Goal: Transaction & Acquisition: Obtain resource

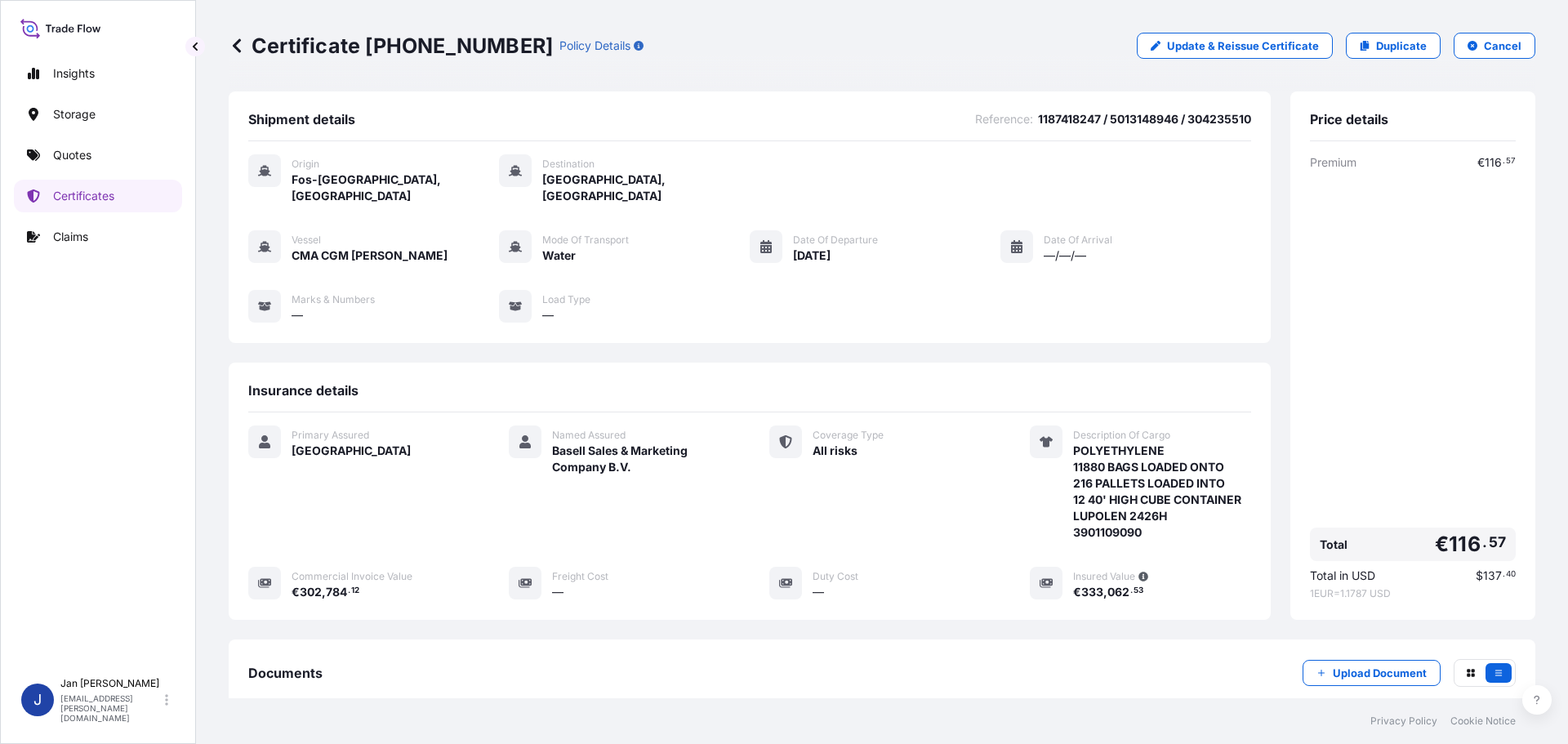
scroll to position [180, 0]
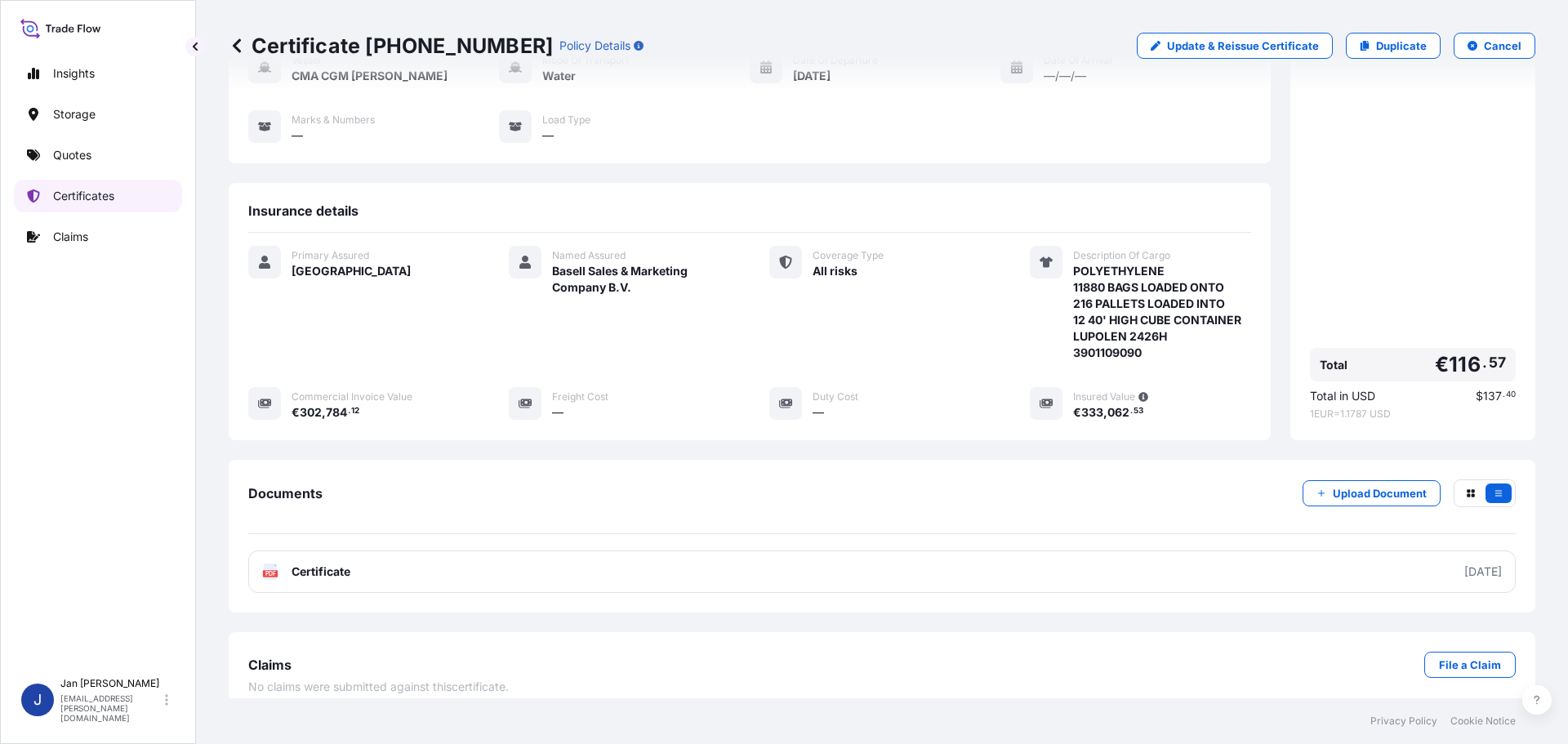
click at [48, 207] on link "Certificates" at bounding box center [97, 196] width 168 height 32
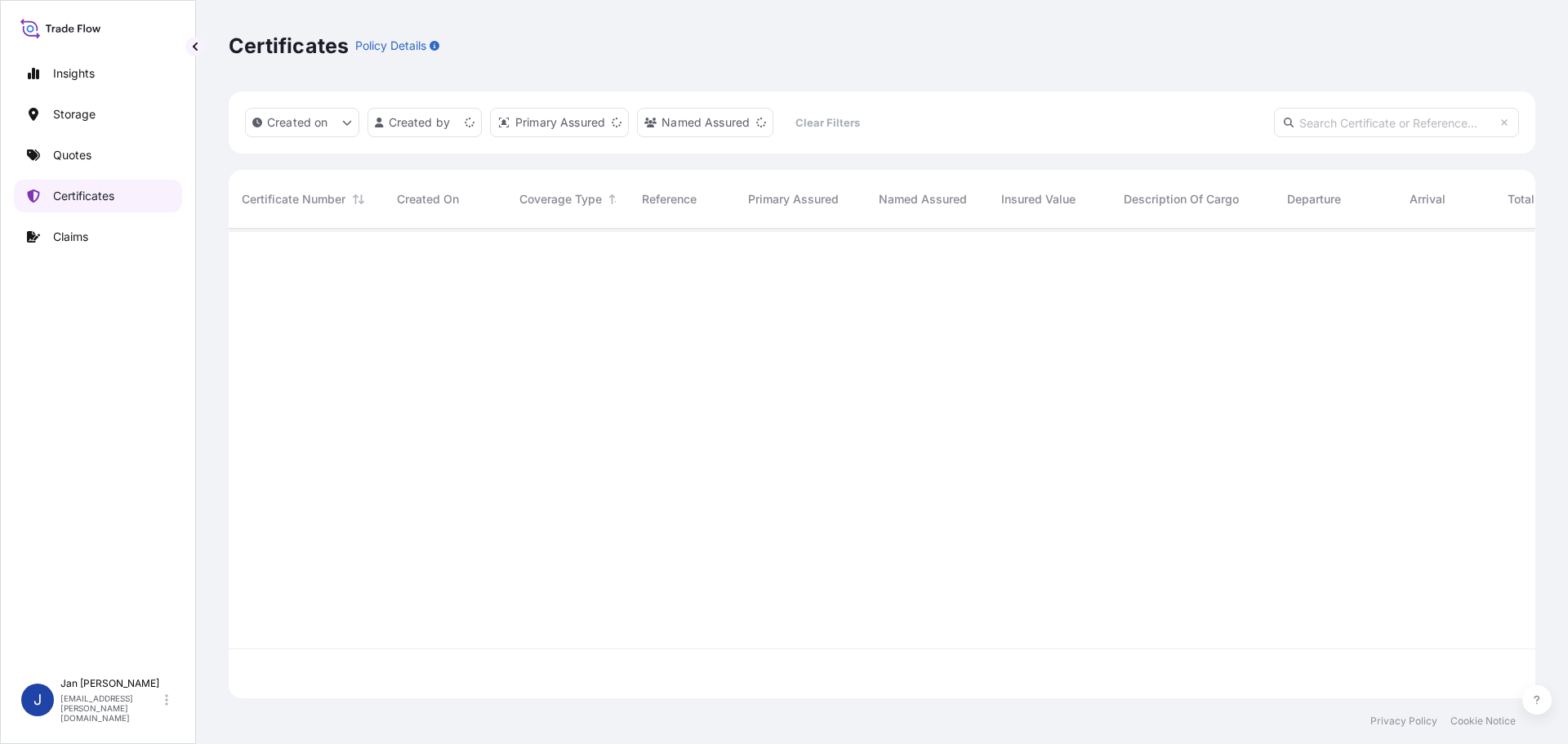
scroll to position [466, 1294]
click at [118, 151] on link "Quotes" at bounding box center [97, 155] width 168 height 32
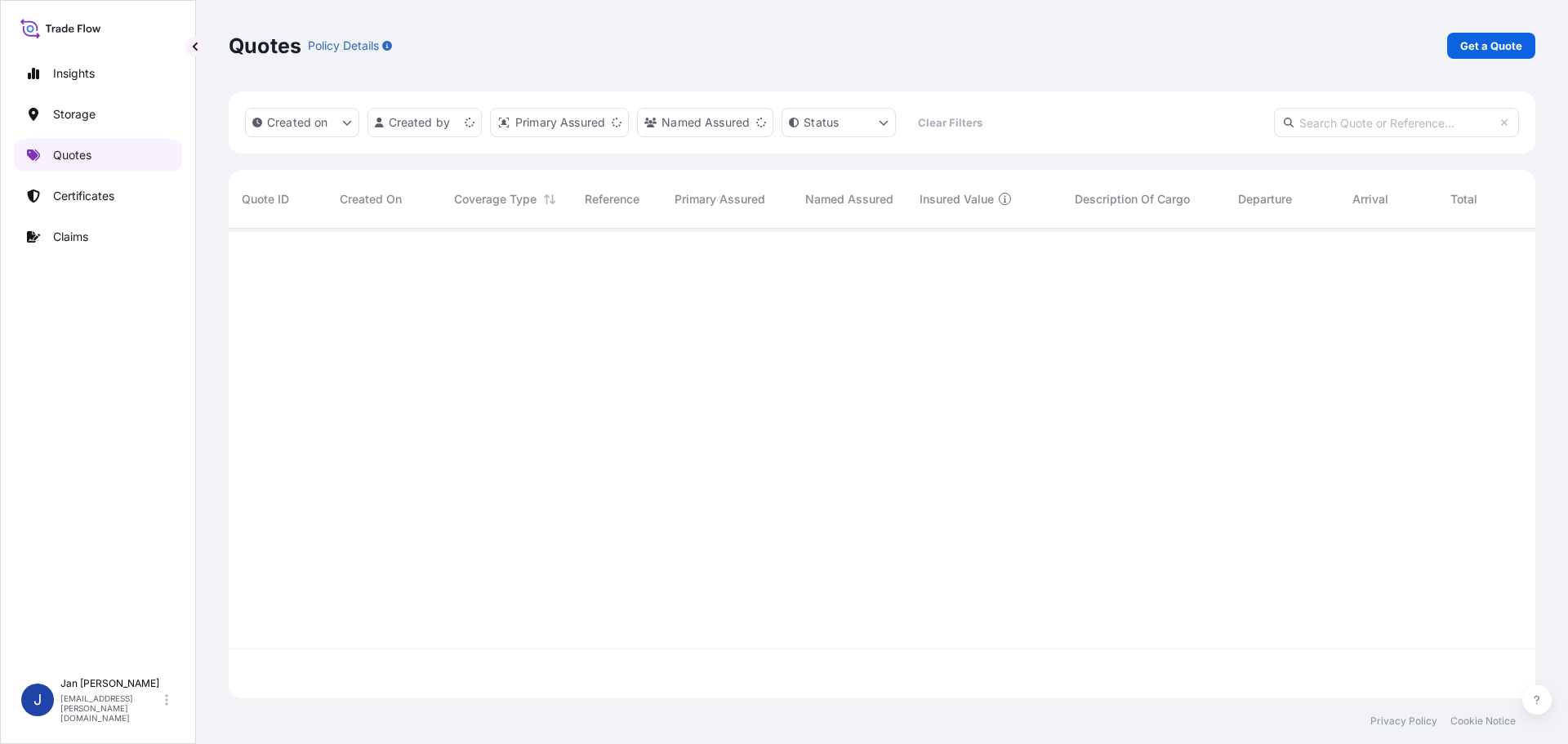
scroll to position [466, 1294]
click at [1500, 41] on p "Get a Quote" at bounding box center [1491, 46] width 62 height 16
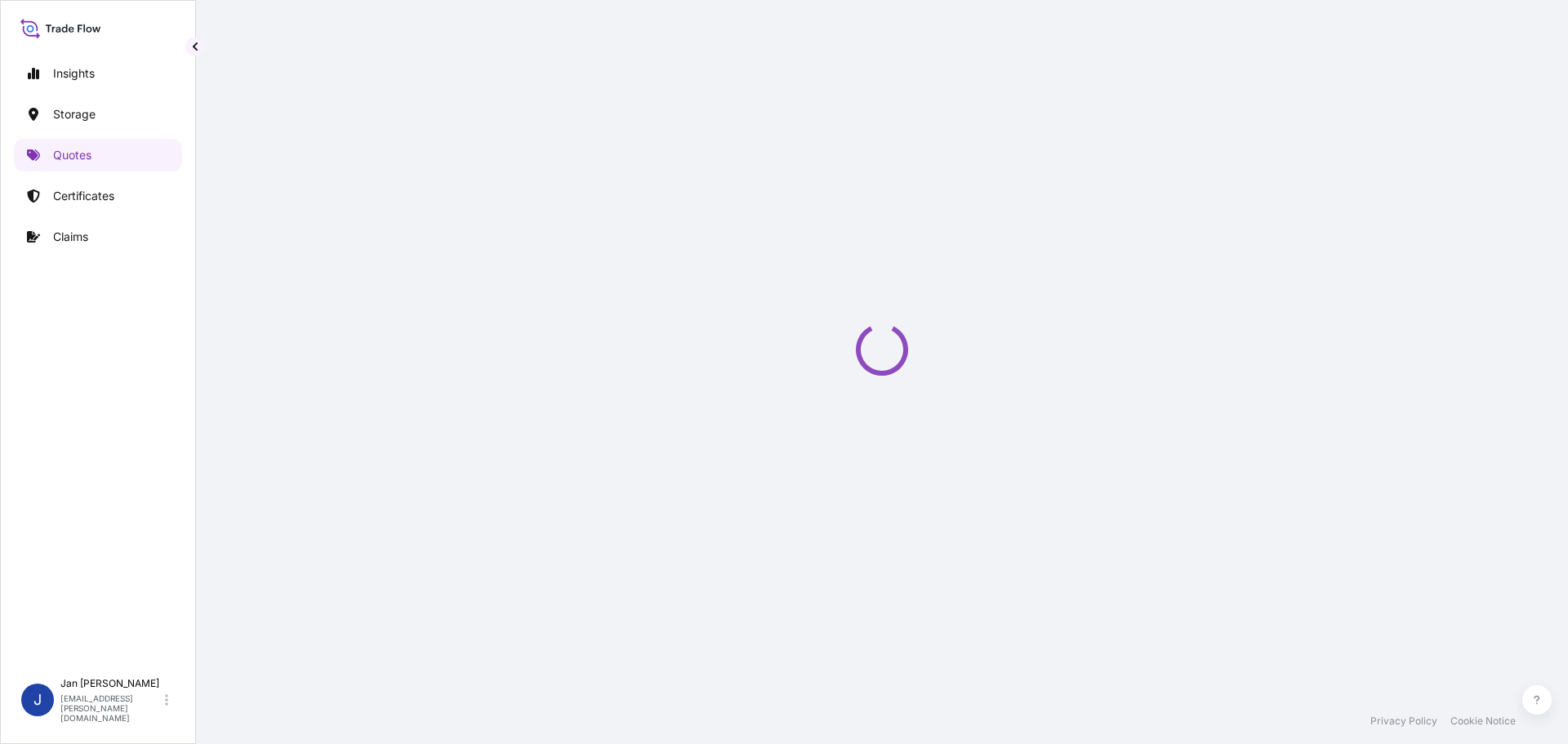
select select "Water"
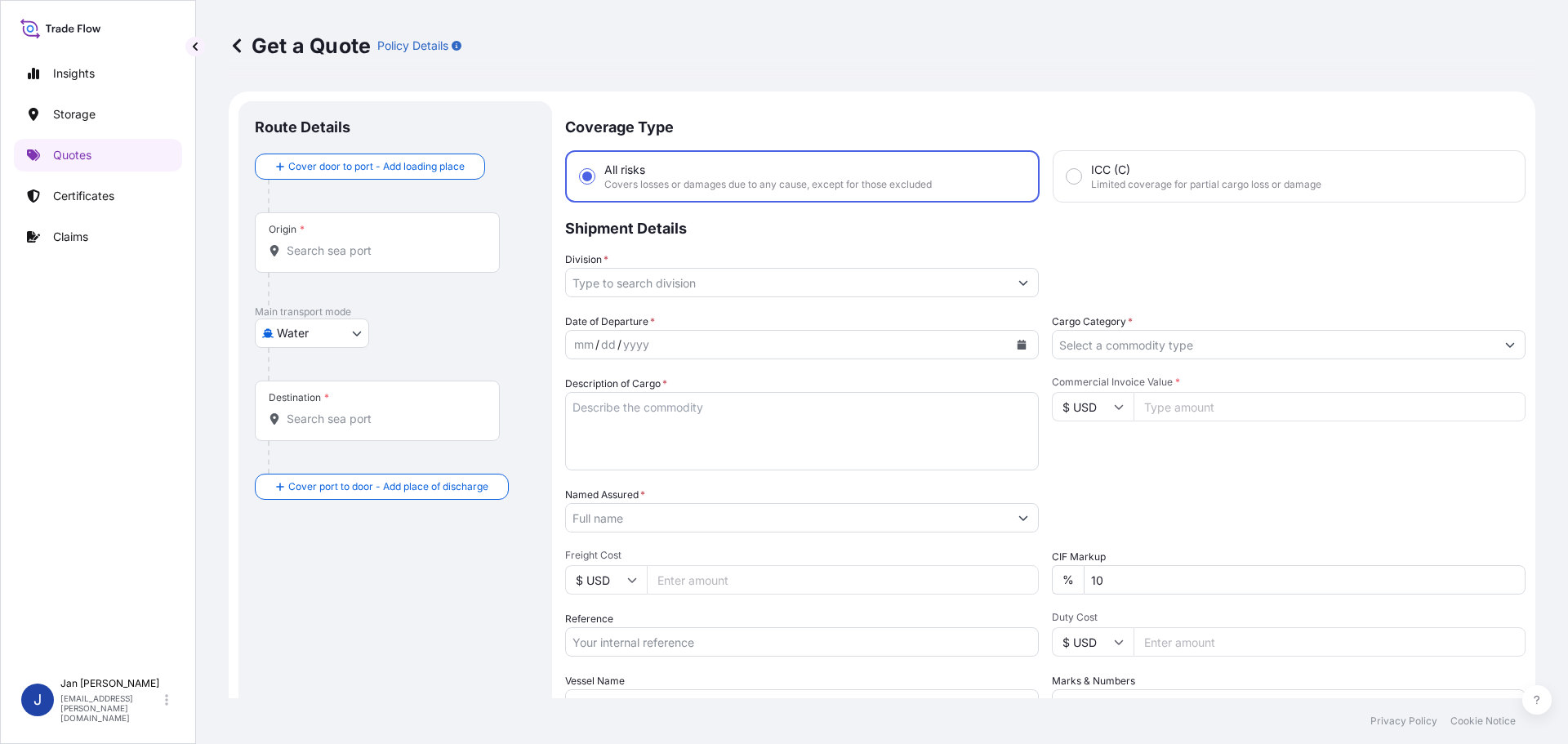
scroll to position [26, 0]
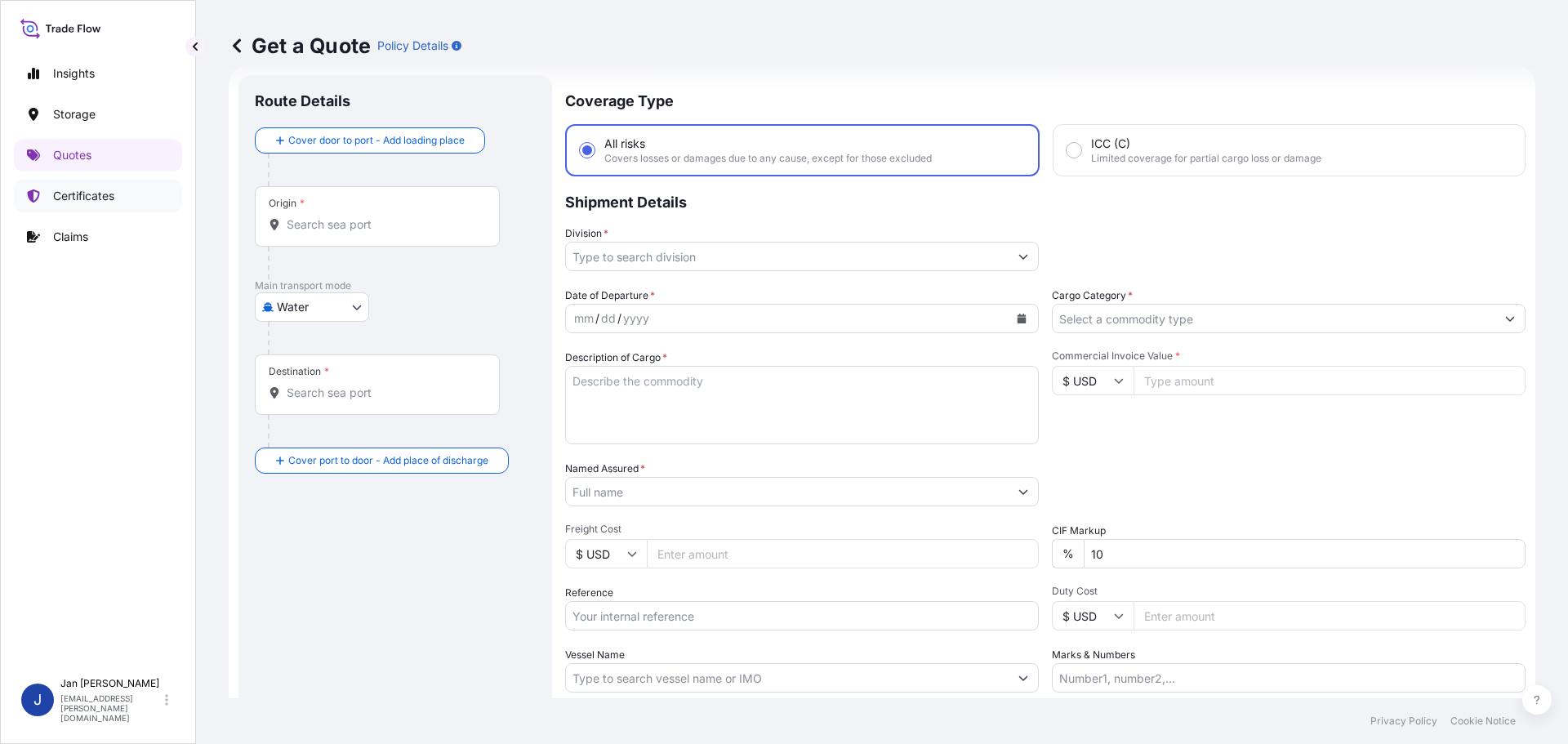
click at [92, 208] on link "Certificates" at bounding box center [97, 196] width 168 height 32
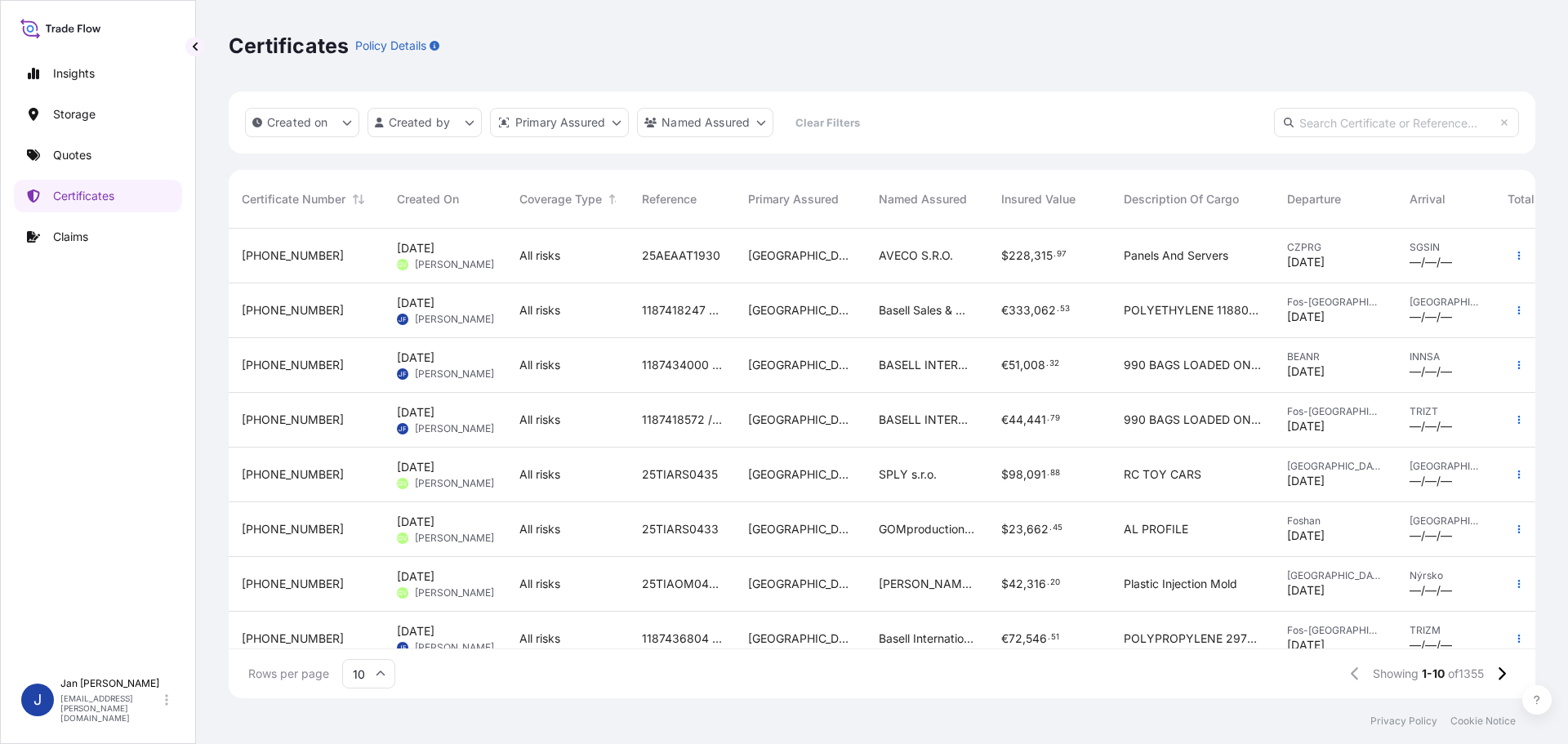
click at [1274, 298] on div "Fos-sur-Mer [DATE]" at bounding box center [1335, 311] width 122 height 55
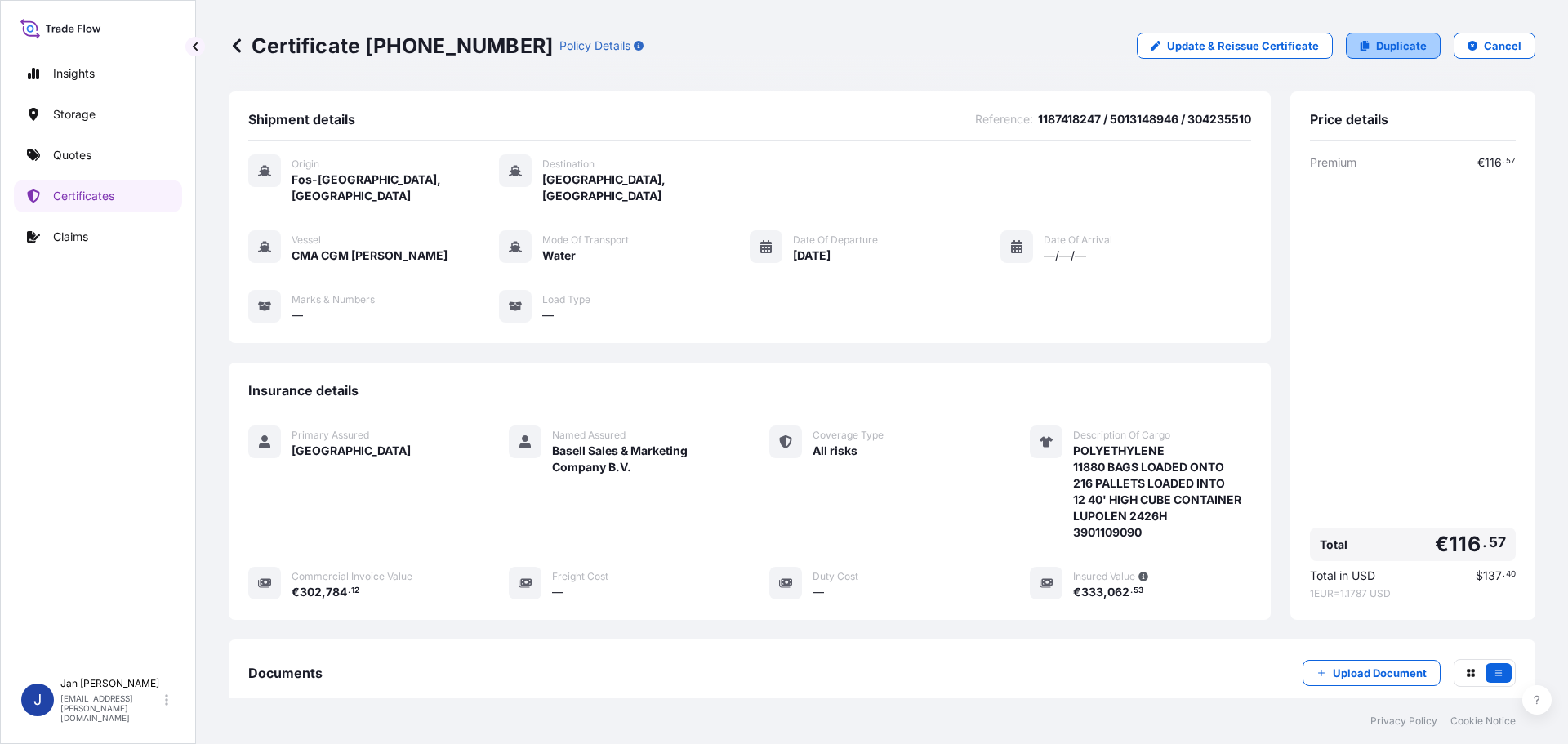
click at [1398, 37] on link "Duplicate" at bounding box center [1393, 45] width 94 height 26
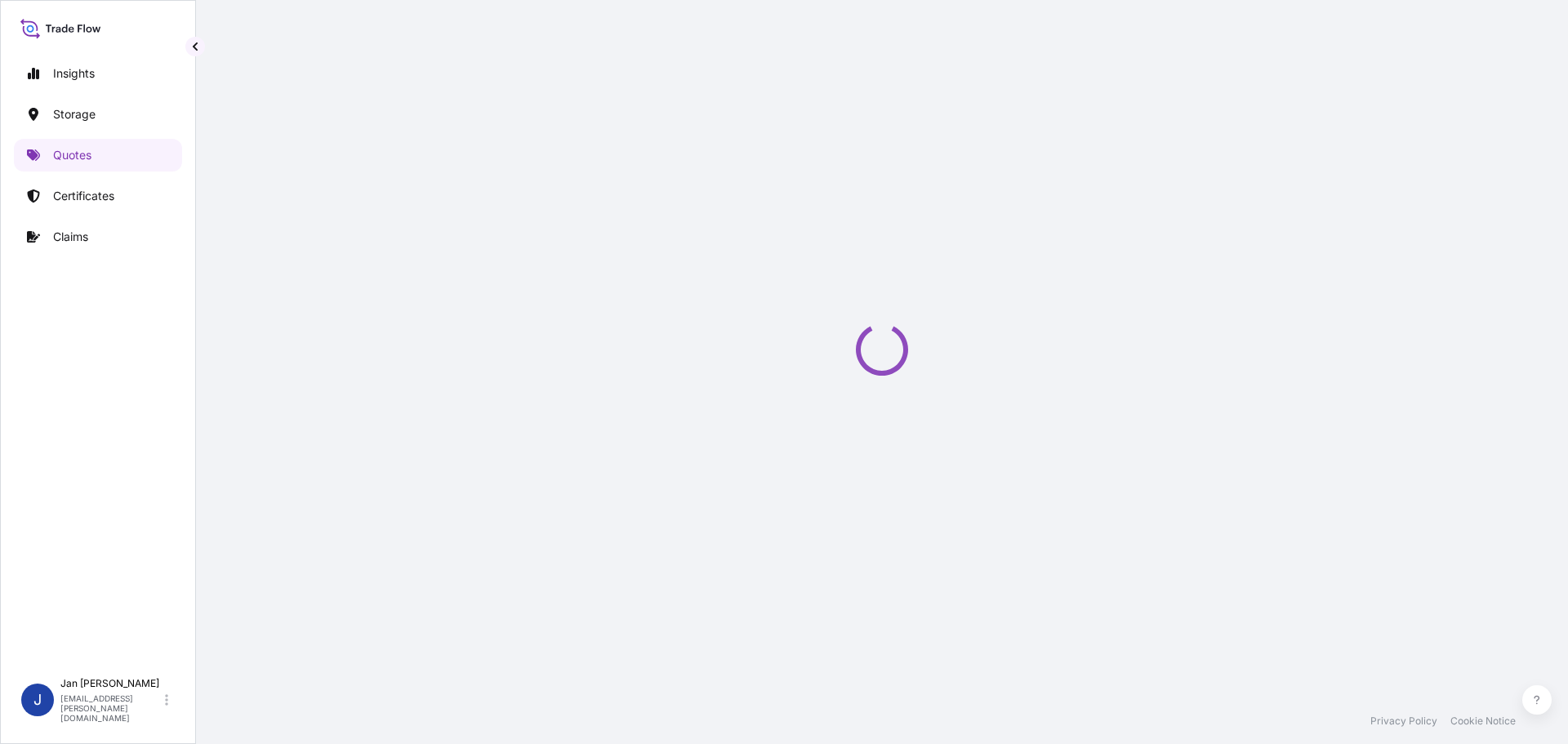
select select "Water"
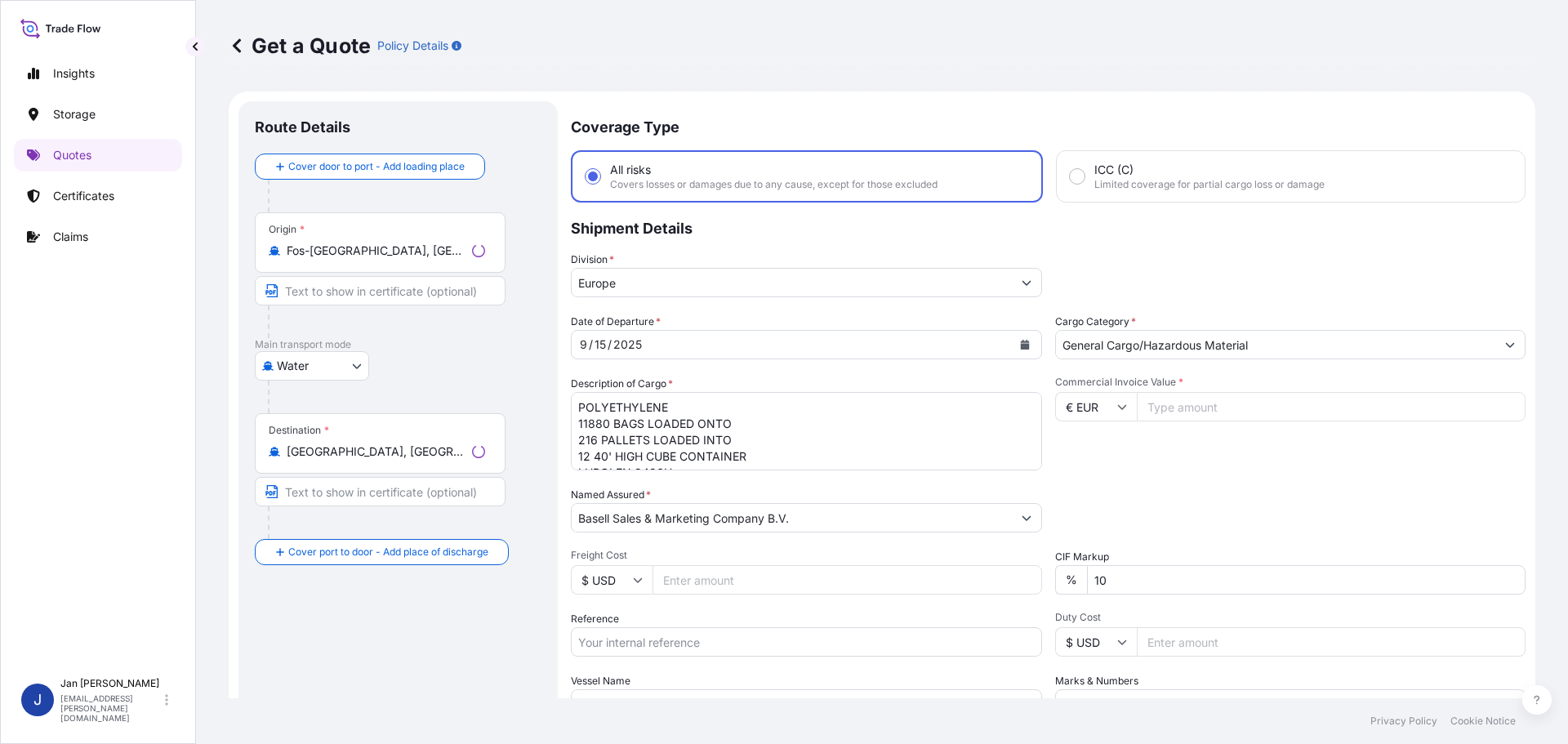
scroll to position [26, 0]
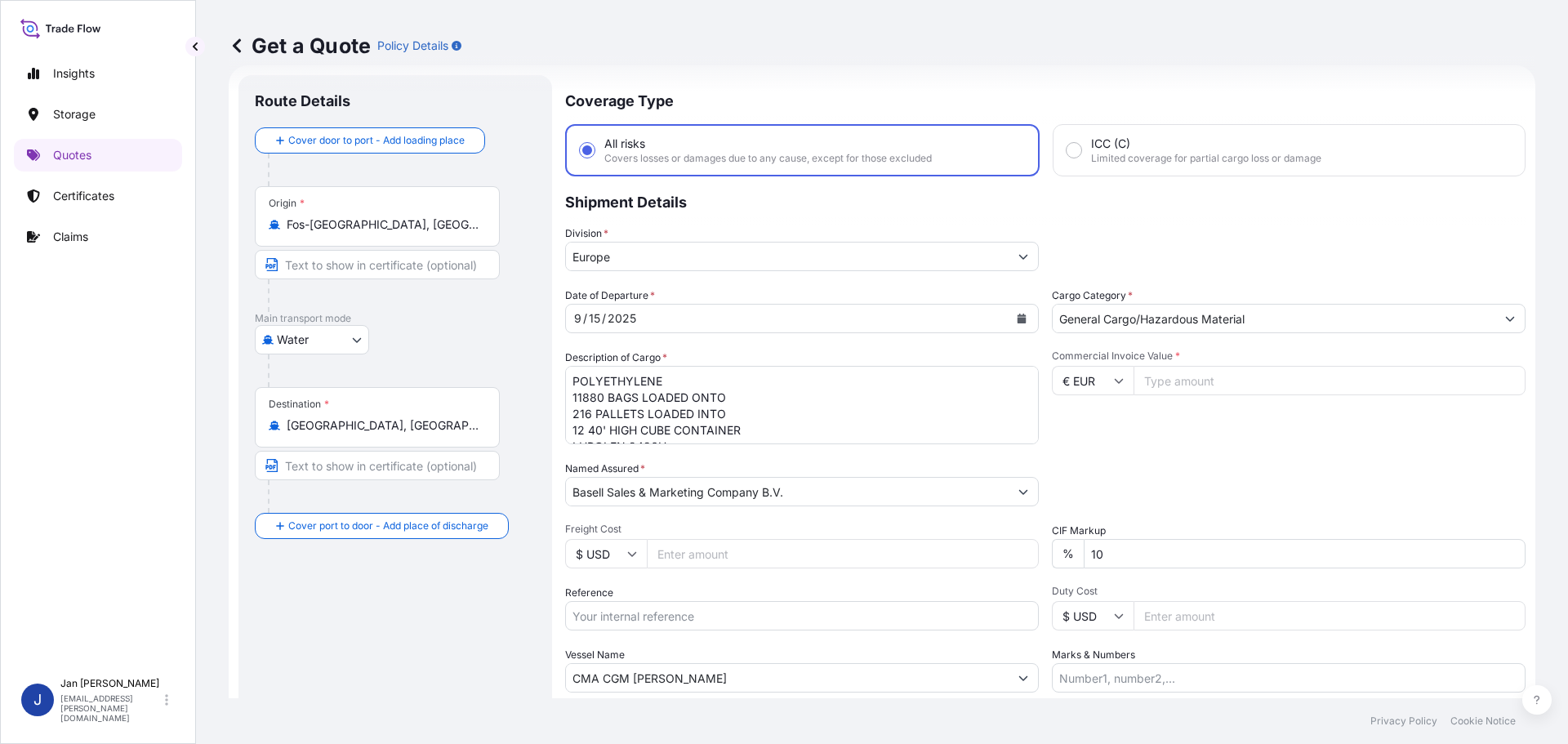
click at [737, 634] on div "Date of Departure * [DATE] Cargo Category * General Cargo/Hazardous Material De…" at bounding box center [1044, 490] width 960 height 405
click at [737, 613] on input "Reference" at bounding box center [801, 616] width 473 height 30
paste input "1187427215"
type input "1187427215 /"
click at [795, 691] on input "CMA CGM [PERSON_NAME]" at bounding box center [787, 678] width 443 height 30
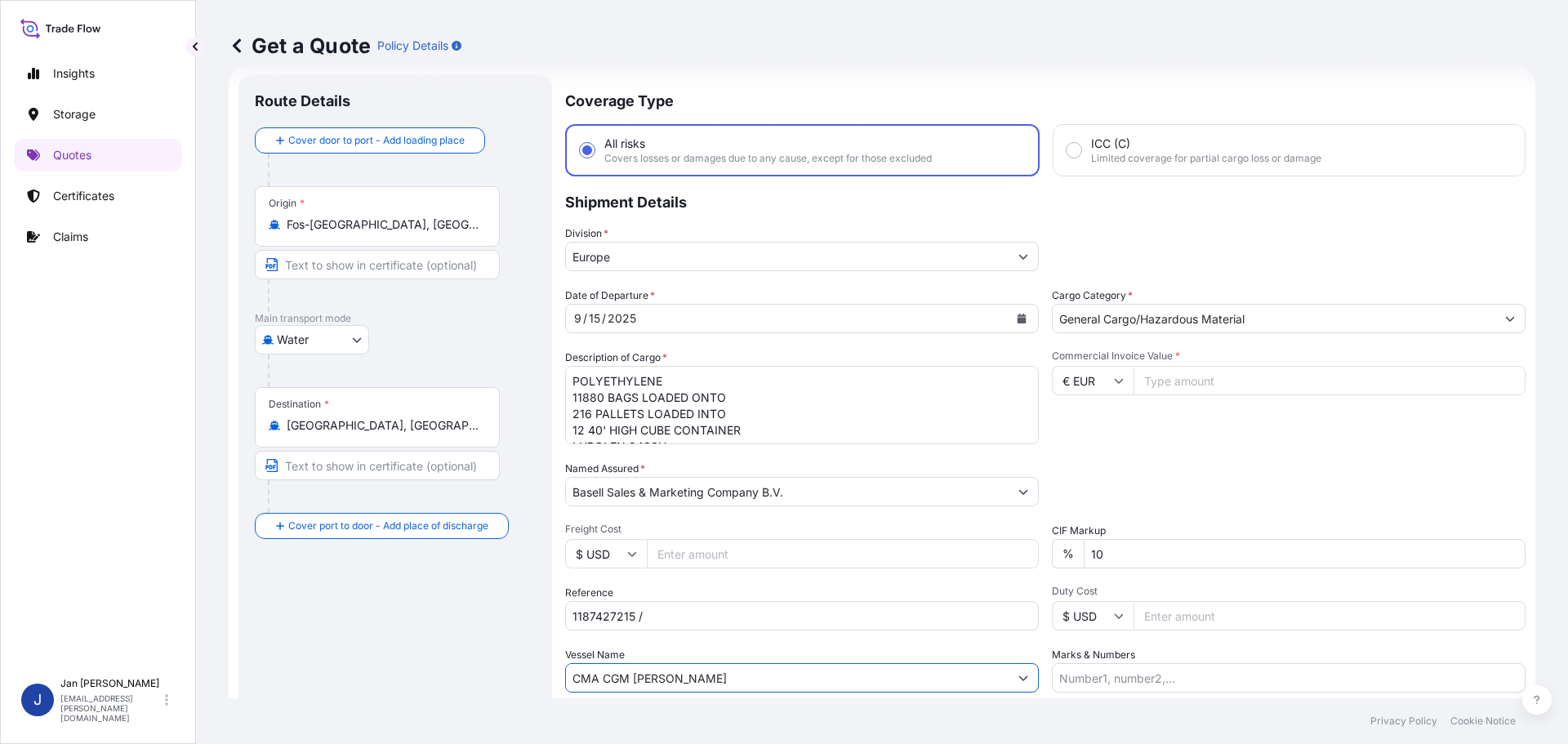
click at [791, 681] on input "CMA CGM [PERSON_NAME]" at bounding box center [787, 678] width 443 height 30
paste input "UNITY"
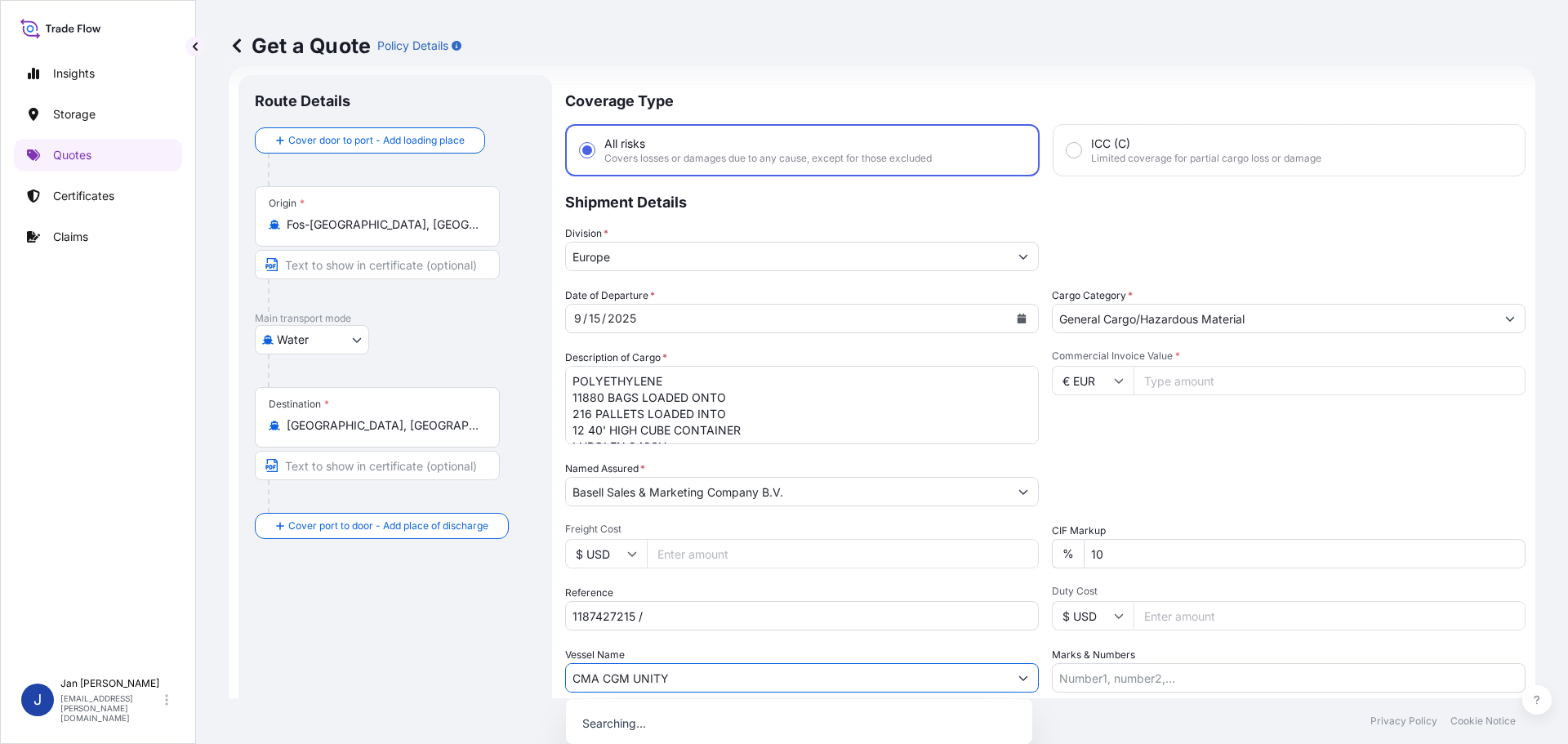
type input "CMA CGM UNITY"
click at [796, 657] on div "Vessel Name CMA CGM UNITY" at bounding box center [801, 669] width 473 height 46
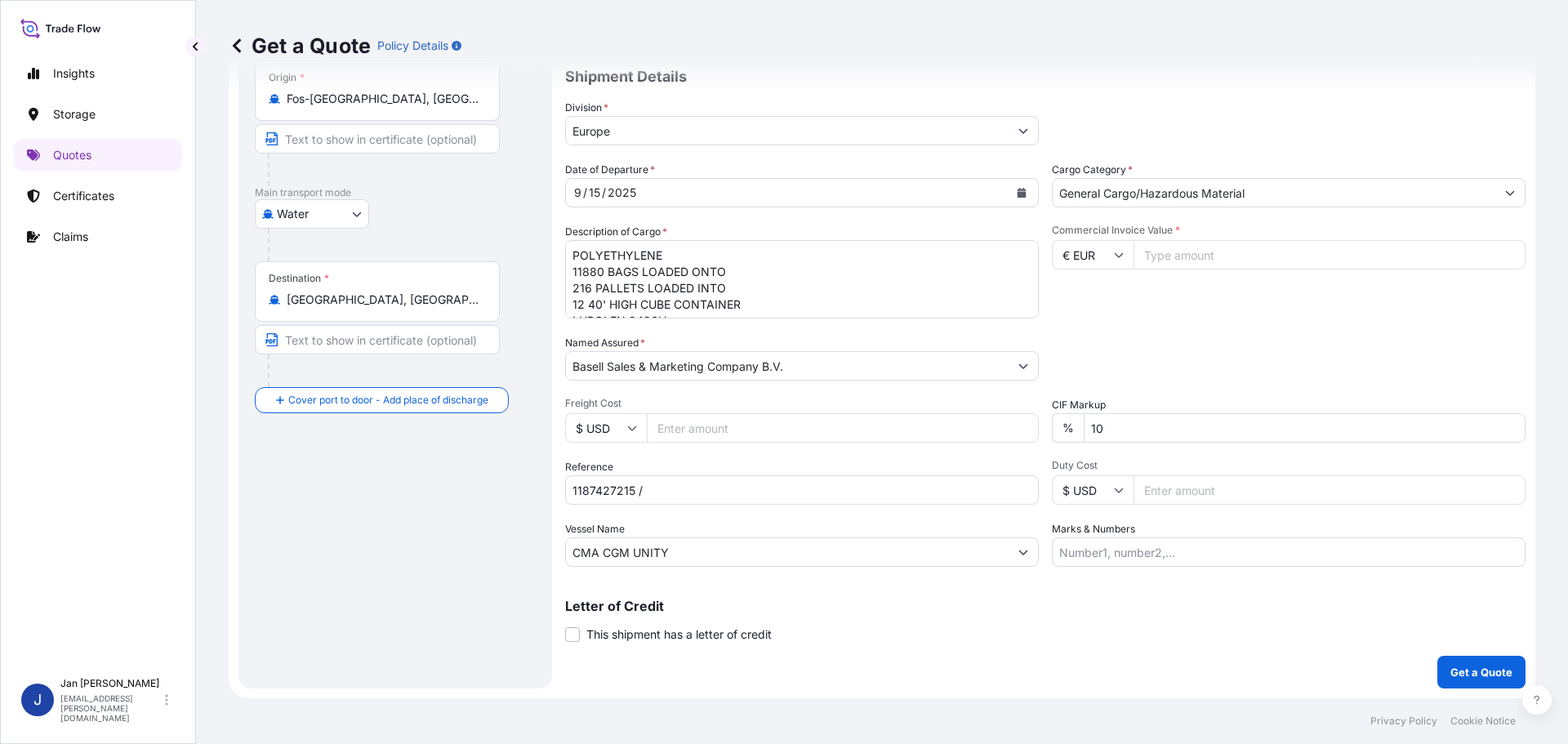
click at [881, 270] on textarea "POLYETHYLENE 11880 BAGS LOADED ONTO 216 PALLETS LOADED INTO 12 40' HIGH CUBE CO…" at bounding box center [801, 279] width 473 height 78
click at [1270, 373] on div "Packing Category Type to search a container mode Please select a primary mode o…" at bounding box center [1288, 358] width 473 height 46
click at [1217, 261] on input "Commercial Invoice Value *" at bounding box center [1329, 254] width 392 height 30
type input "203806.32"
click at [1238, 346] on div "Packing Category Type to search a container mode Please select a primary mode o…" at bounding box center [1288, 358] width 473 height 46
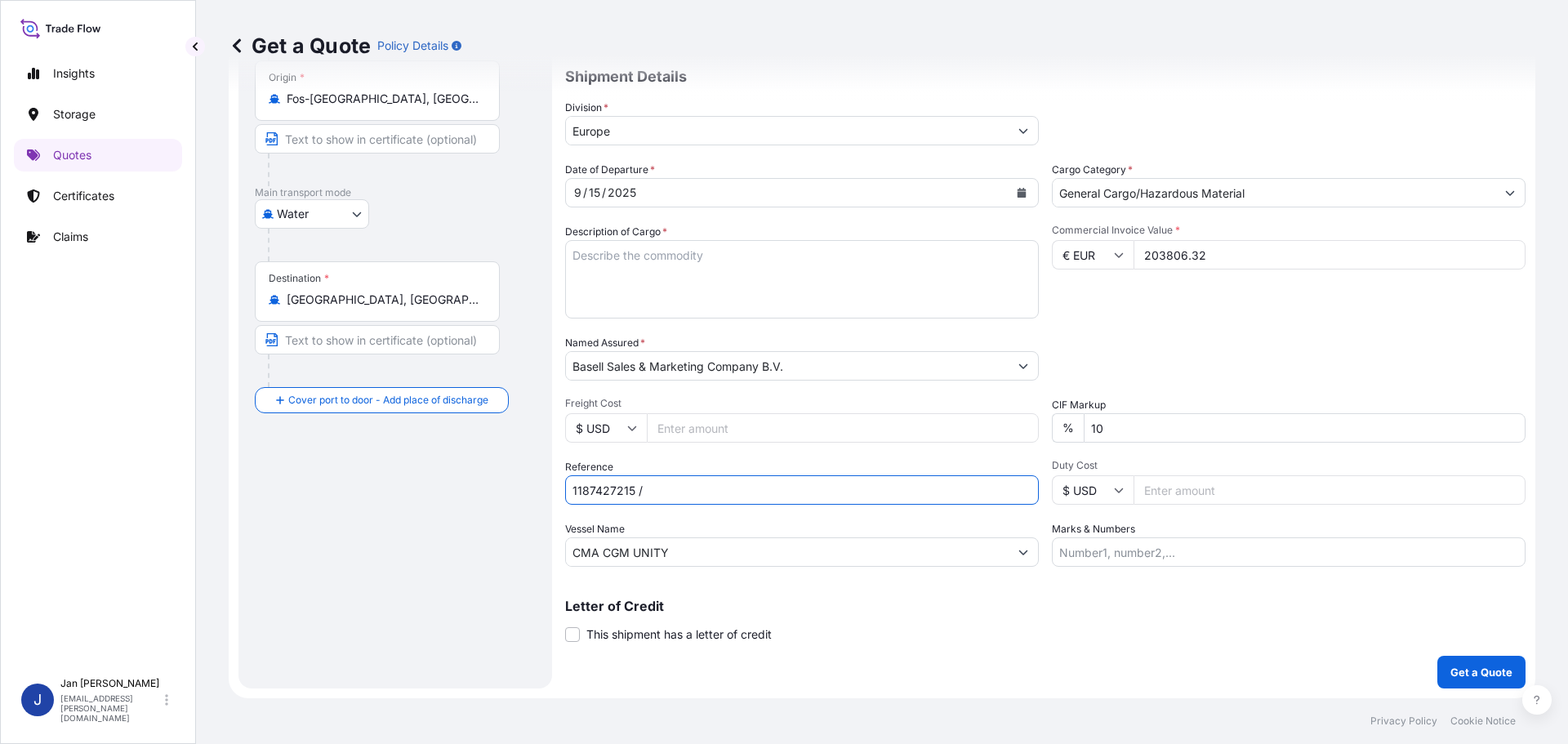
click at [694, 487] on input "1187427215 /" at bounding box center [801, 490] width 473 height 30
paste input "5013193781 / 304248420"
type input "1187427215 / 5013193781 / 304248420"
click at [680, 280] on textarea "POLYETHYLENE 11880 BAGS LOADED ONTO 216 PALLETS LOADED INTO 12 40' HIGH CUBE CO…" at bounding box center [801, 279] width 473 height 78
paste textarea "POLYETHYLENE 7920 BAGS LOADED ONTO 144 PALLETS LOADED INTO 8 40' HIGH CUBE CONT…"
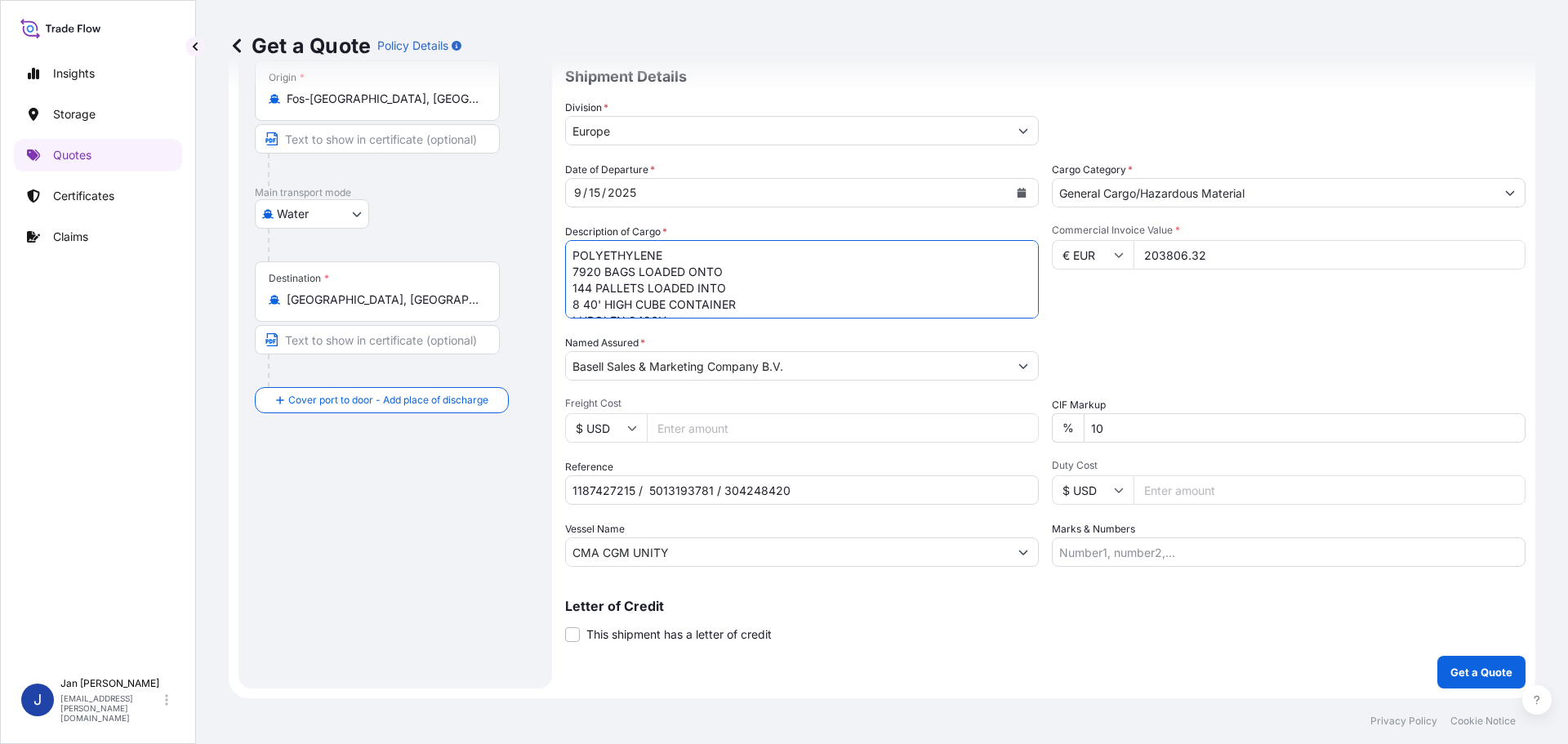
scroll to position [26, 0]
type textarea "POLYETHYLENE 7920 BAGS LOADED ONTO 144 PALLETS LOADED INTO 8 40' HIGH CUBE CONT…"
click at [1458, 678] on p "Get a Quote" at bounding box center [1481, 672] width 62 height 16
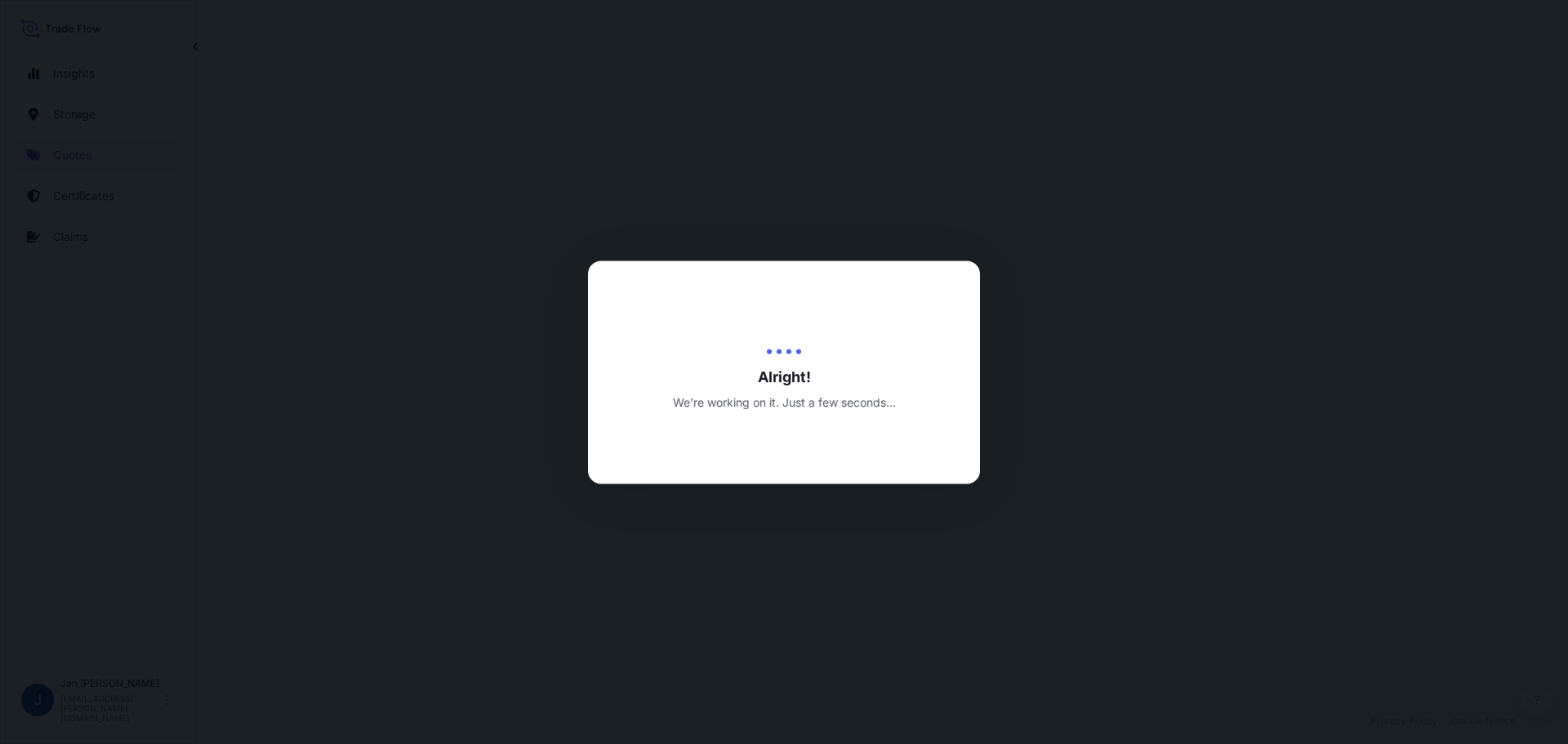
select select "Water"
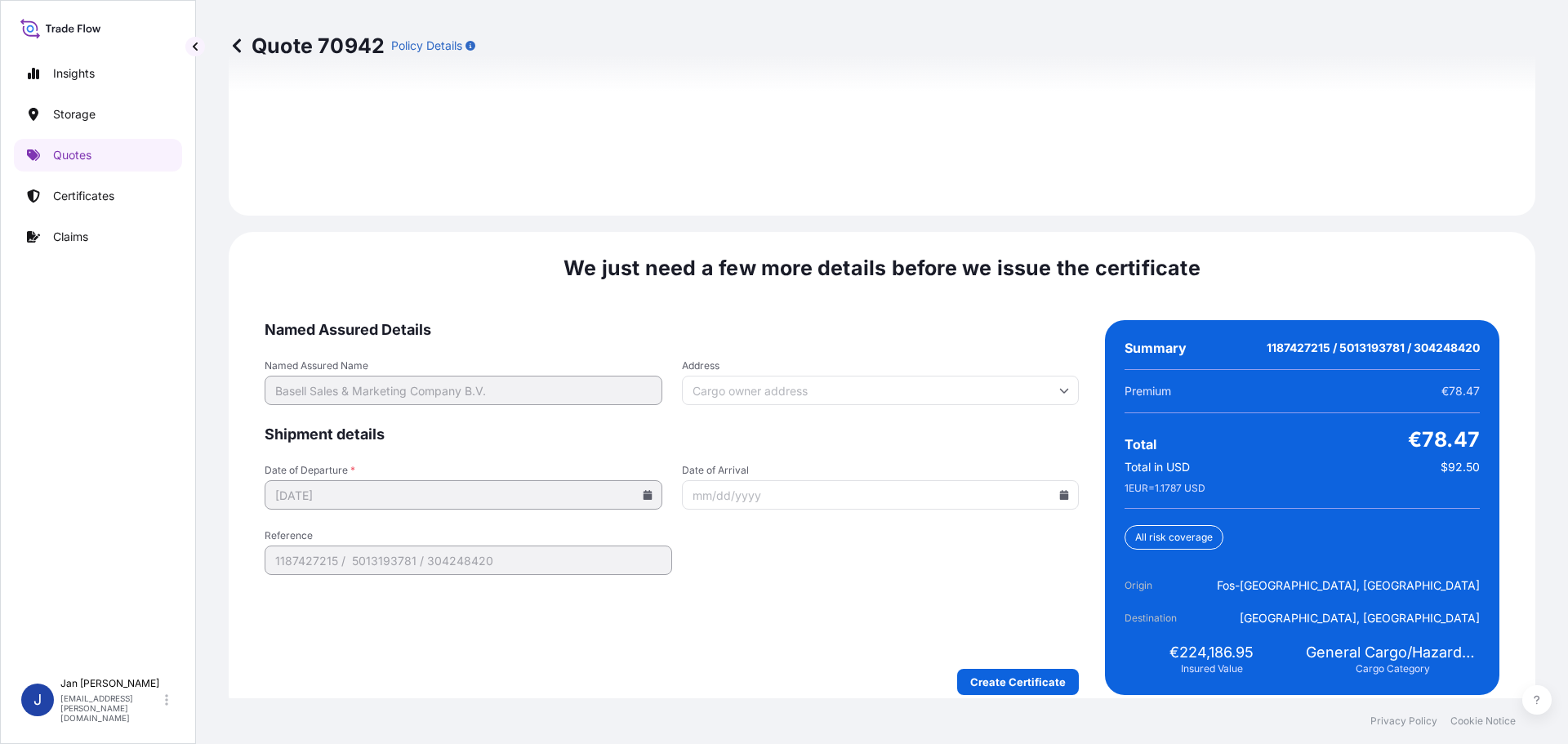
scroll to position [2372, 0]
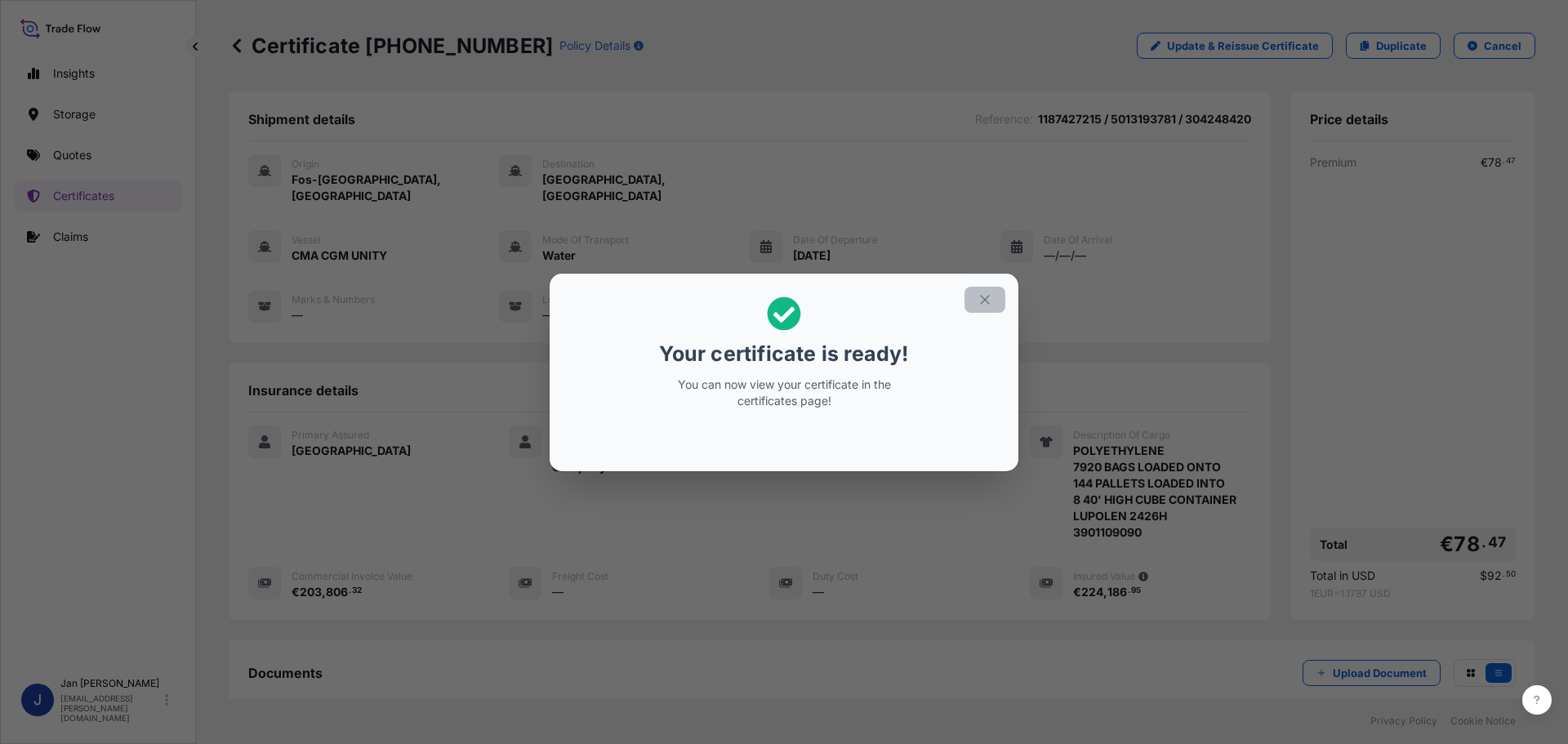
click at [987, 303] on icon "button" at bounding box center [984, 300] width 14 height 14
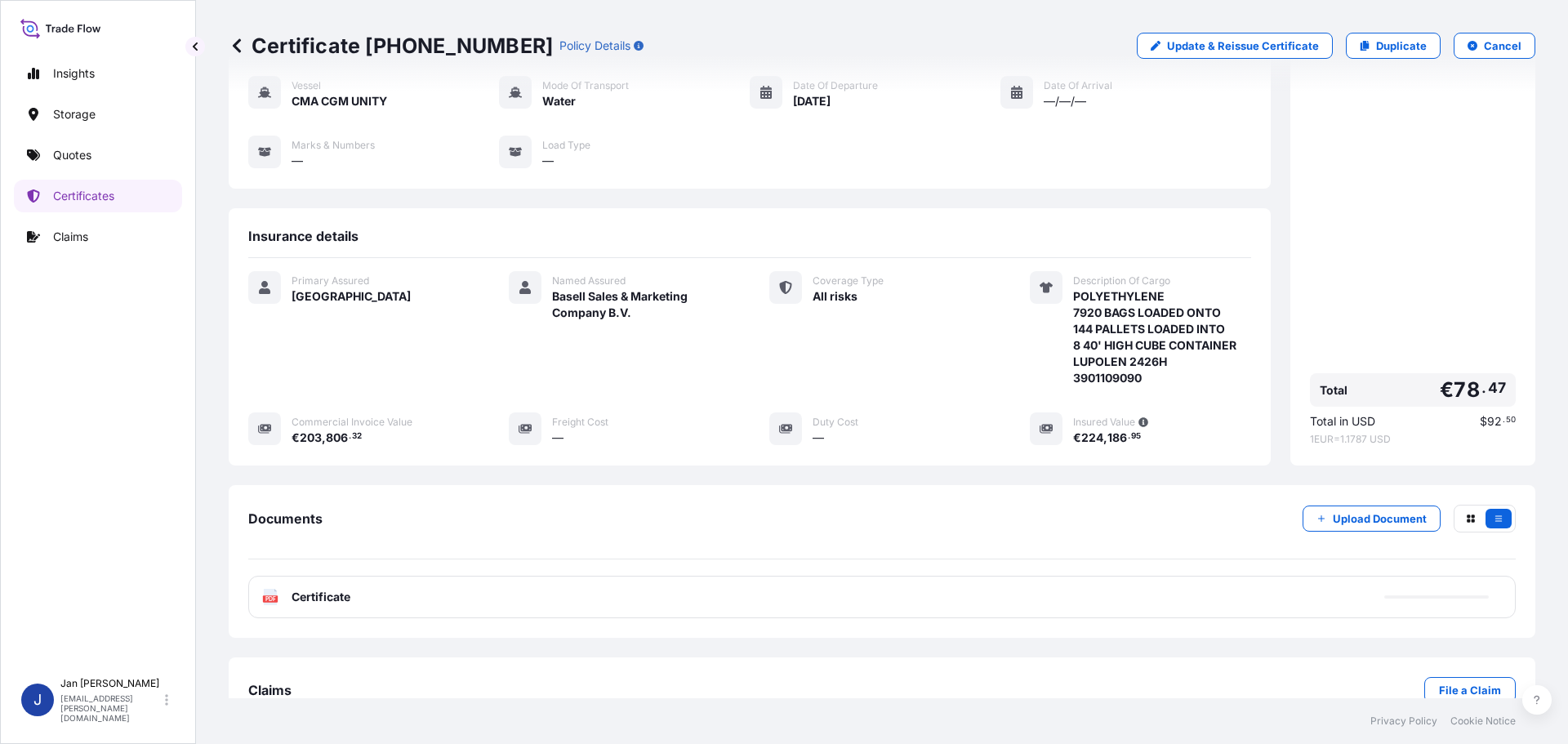
scroll to position [180, 0]
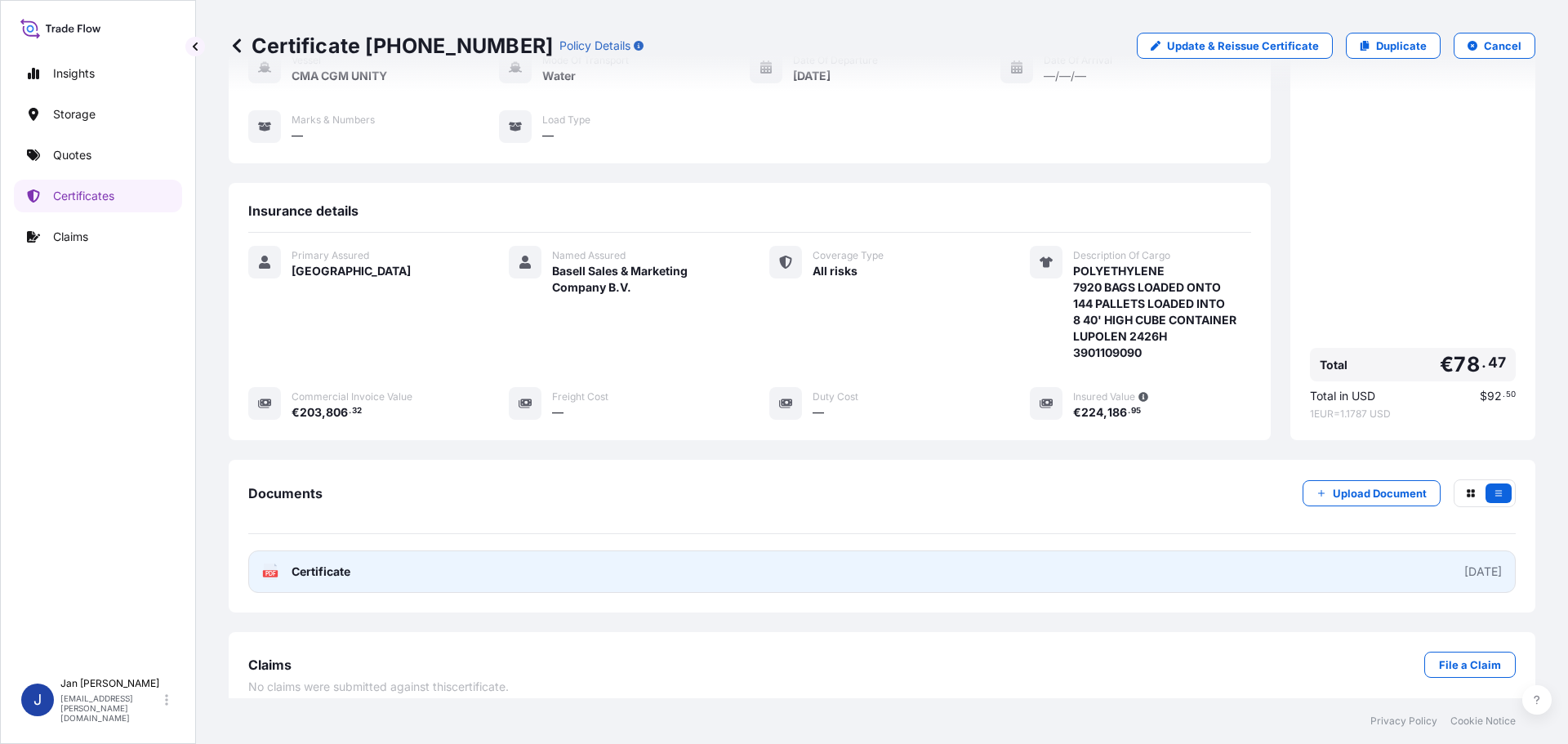
click at [320, 563] on span "Certificate" at bounding box center [321, 571] width 58 height 16
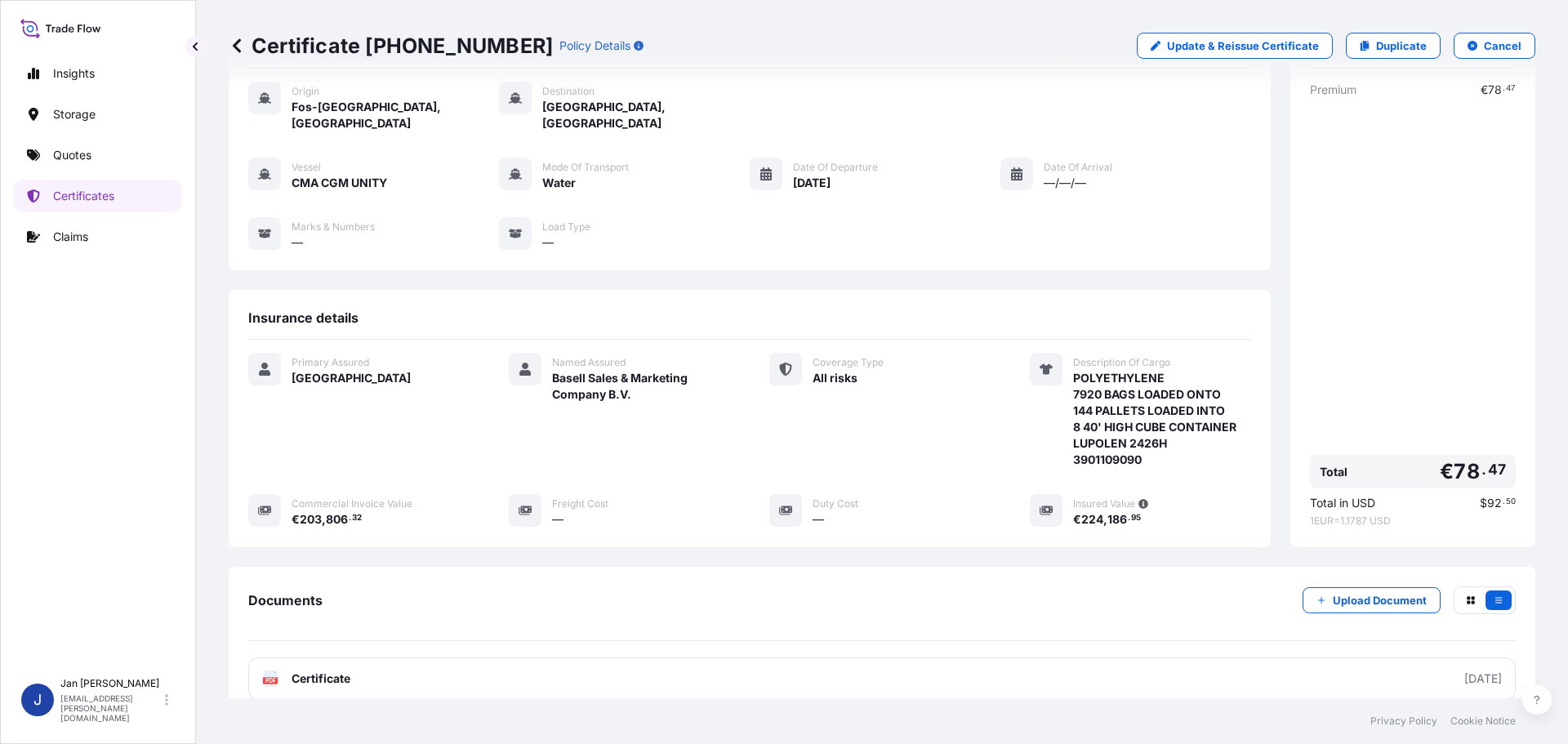
scroll to position [0, 0]
